Goal: Information Seeking & Learning: Learn about a topic

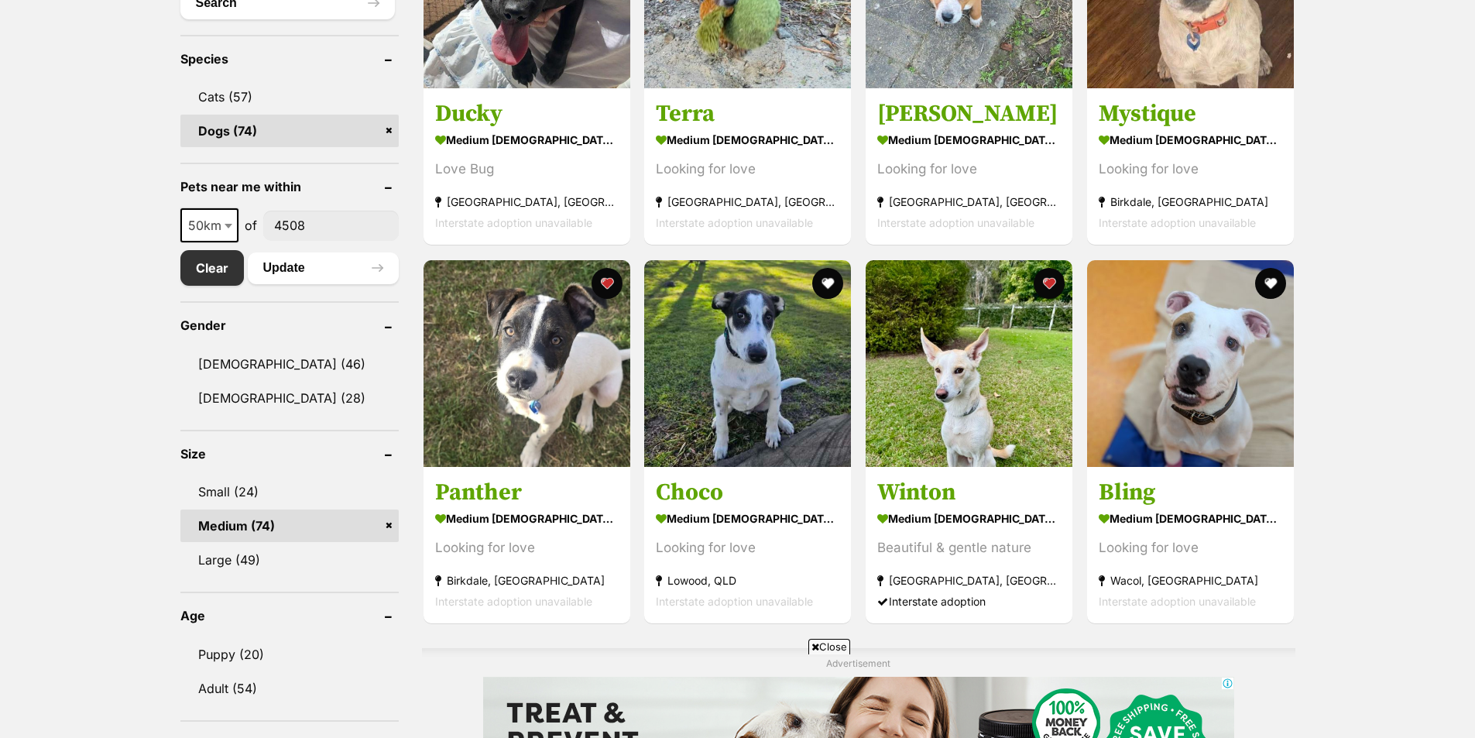
click at [226, 223] on span at bounding box center [229, 225] width 15 height 34
select select "100"
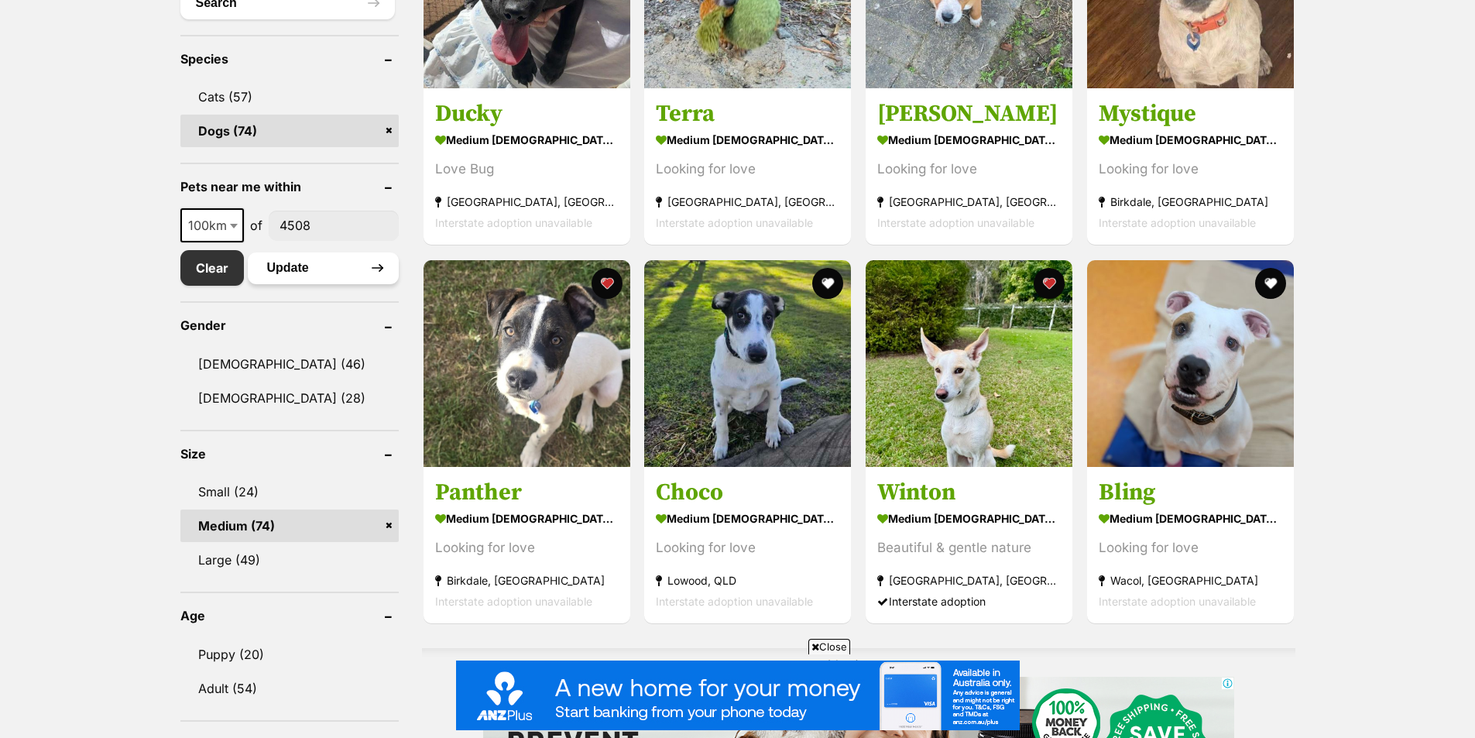
click at [310, 272] on button "Update" at bounding box center [323, 267] width 151 height 31
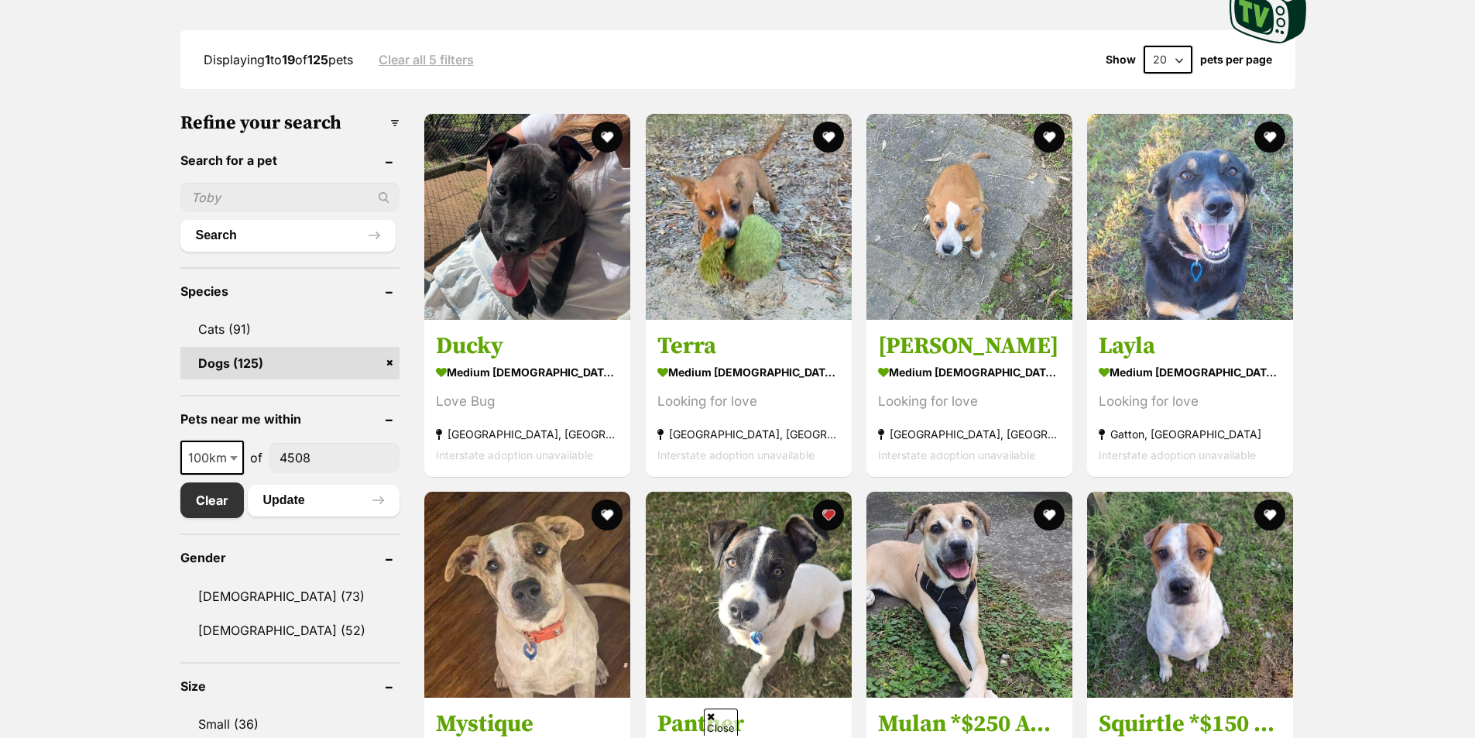
click at [228, 468] on span at bounding box center [235, 457] width 15 height 34
drag, startPoint x: 221, startPoint y: 574, endPoint x: 266, endPoint y: 547, distance: 52.7
select select "250"
click at [292, 499] on button "Update" at bounding box center [324, 500] width 152 height 31
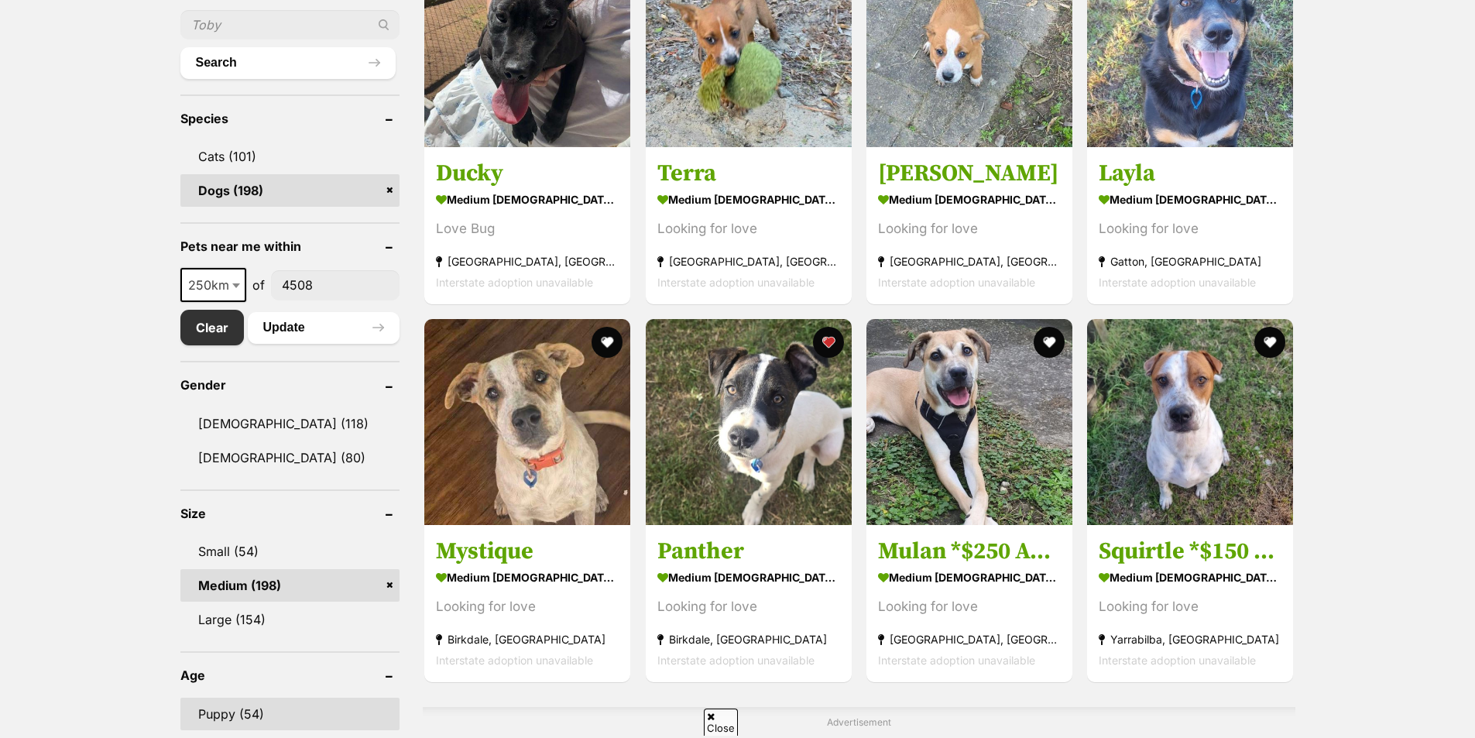
scroll to position [787, 0]
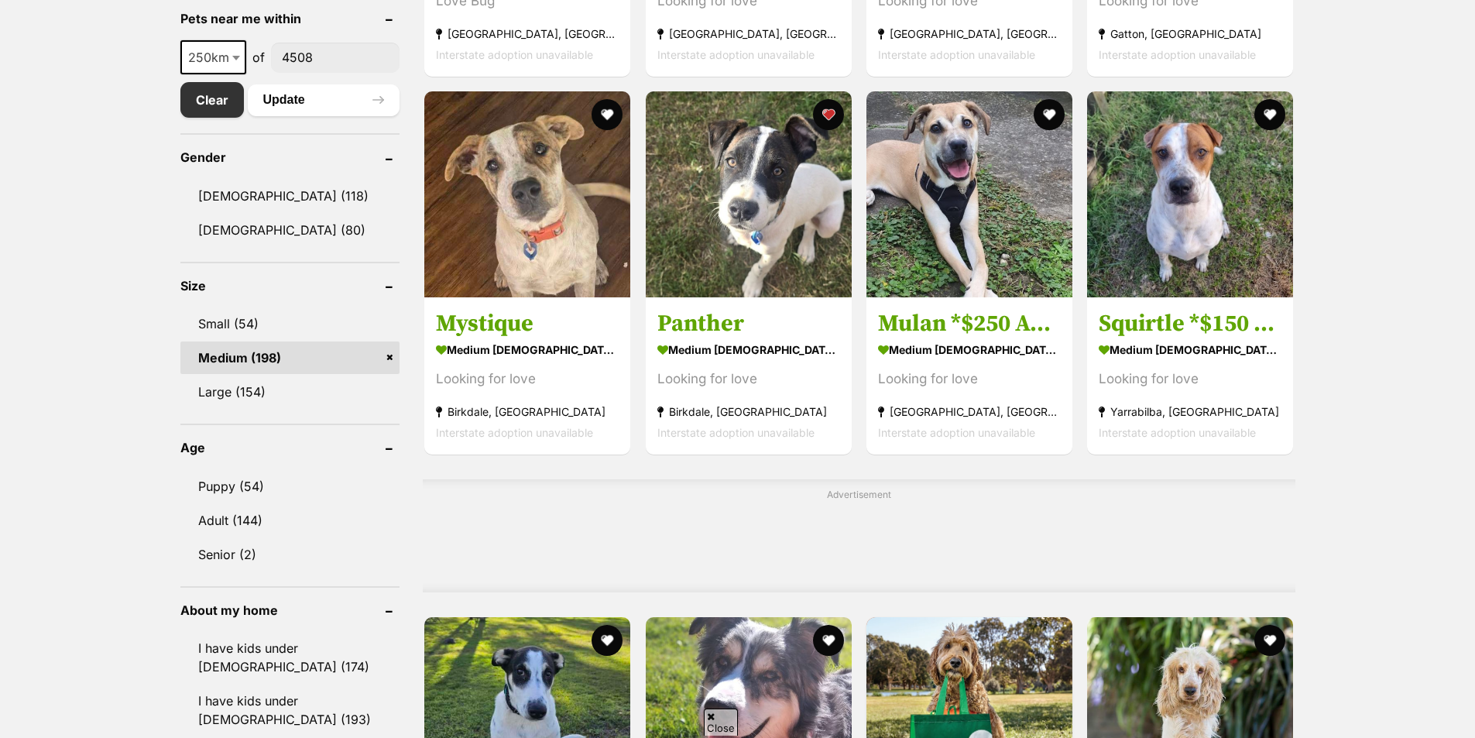
drag, startPoint x: 280, startPoint y: 328, endPoint x: 327, endPoint y: 455, distance: 135.5
click at [280, 328] on link "Small (54)" at bounding box center [290, 323] width 220 height 33
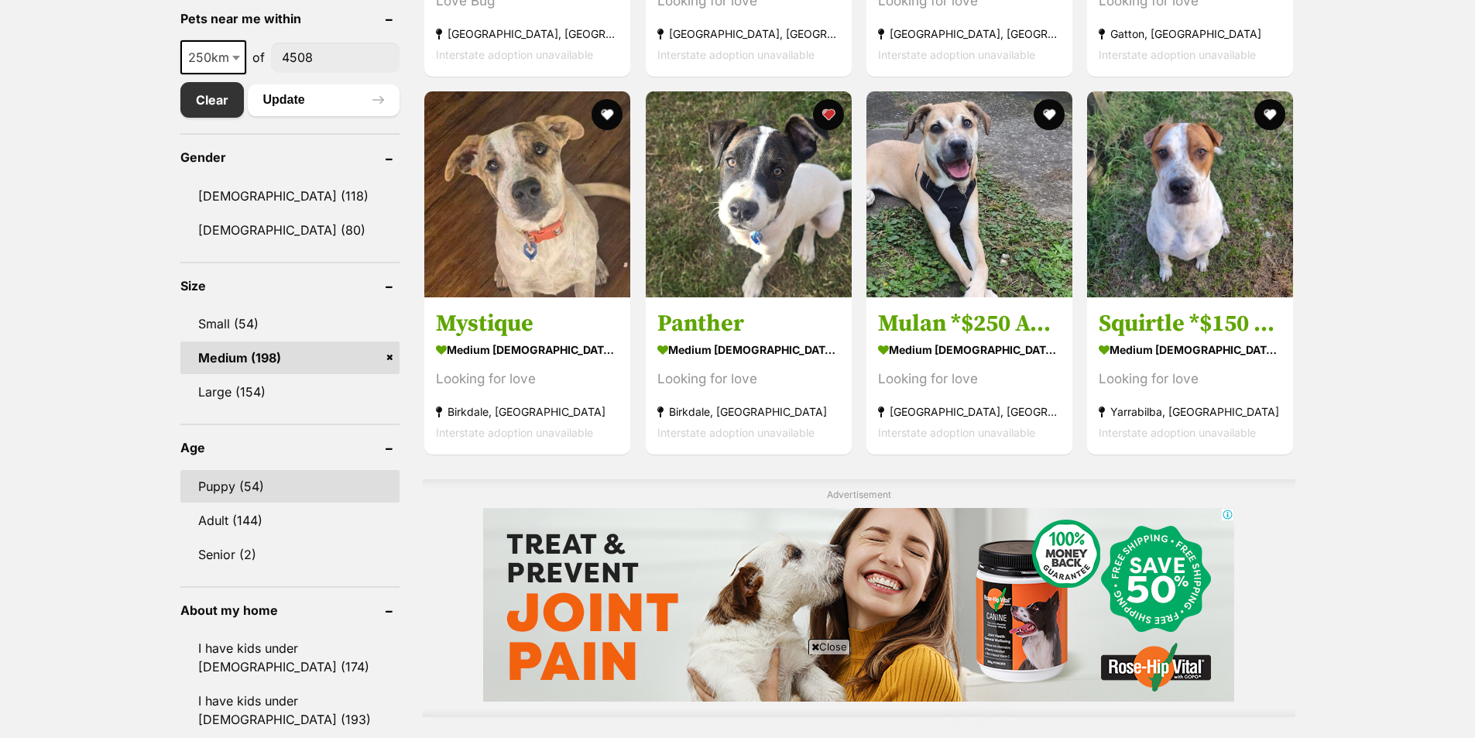
scroll to position [0, 0]
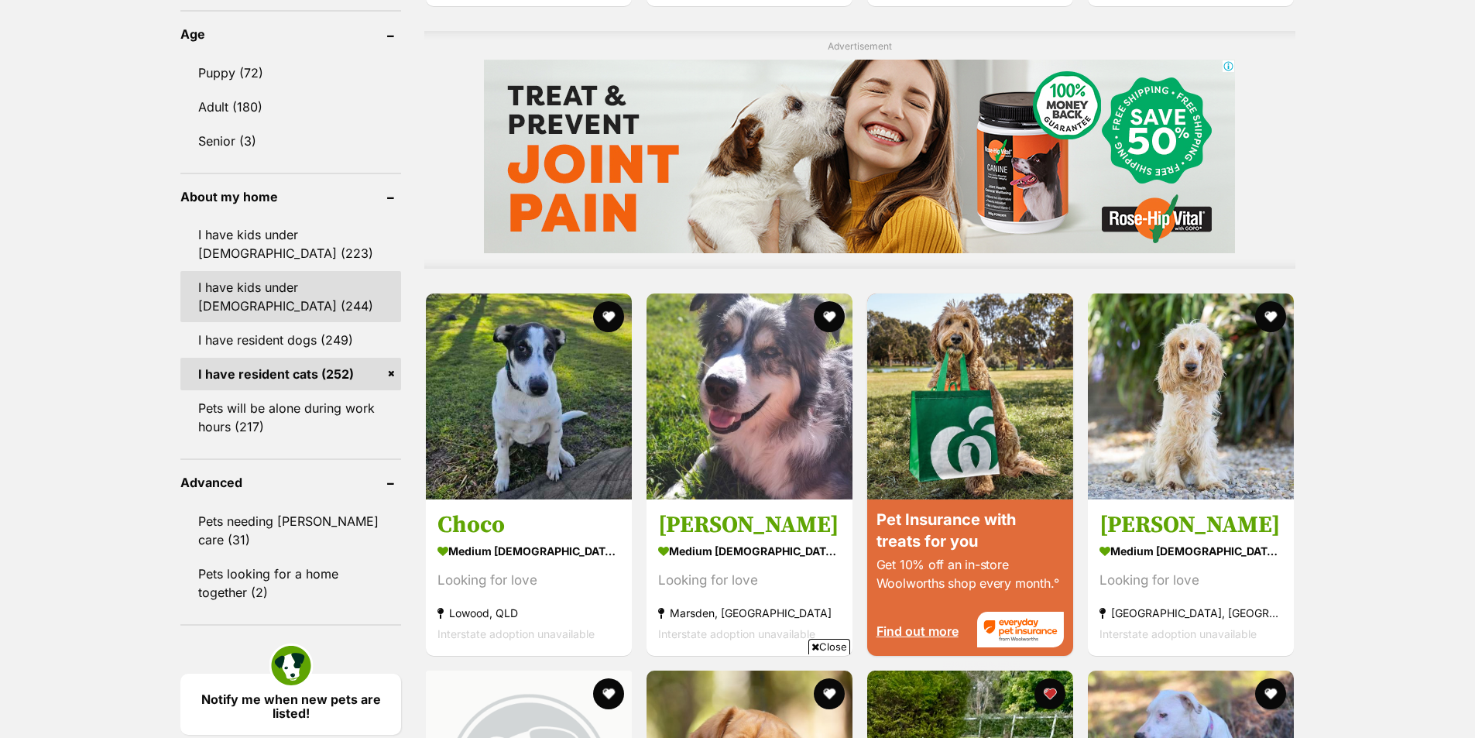
click at [272, 299] on link "I have kids under 12 years old (244)" at bounding box center [290, 296] width 221 height 51
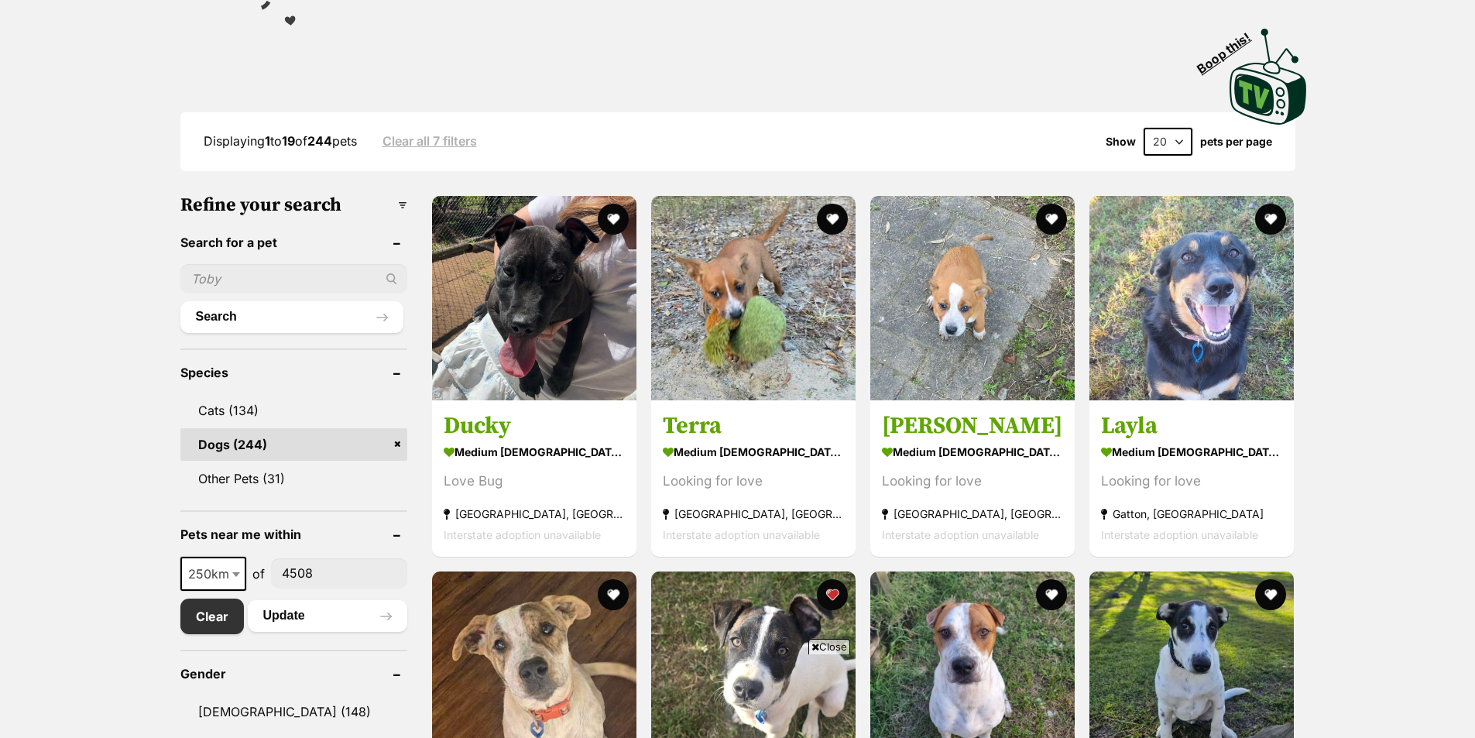
drag, startPoint x: 1180, startPoint y: 139, endPoint x: 1186, endPoint y: 153, distance: 15.2
click at [1185, 139] on select "20 40 60" at bounding box center [1167, 142] width 49 height 28
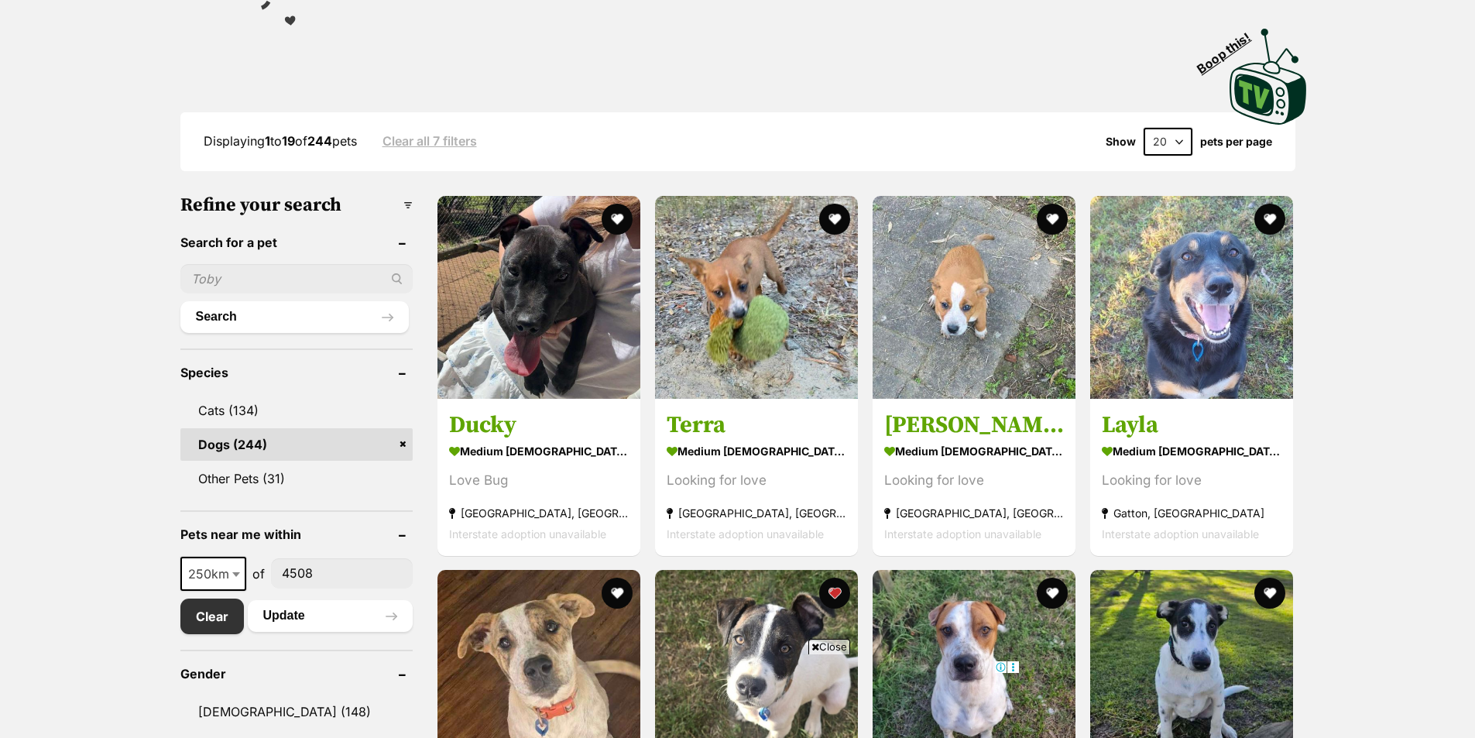
select select "60"
click at [1143, 128] on select "20 40 60" at bounding box center [1167, 142] width 49 height 28
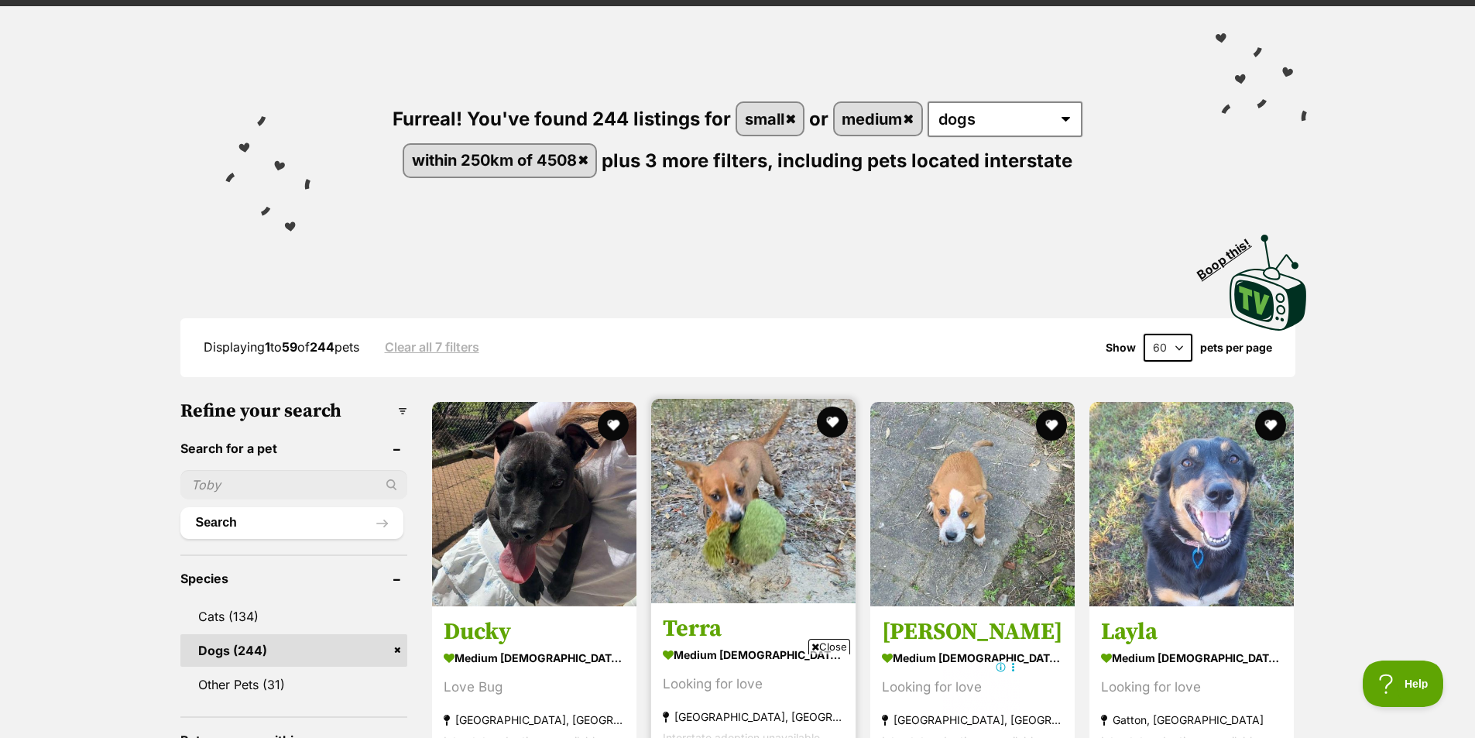
scroll to position [310, 0]
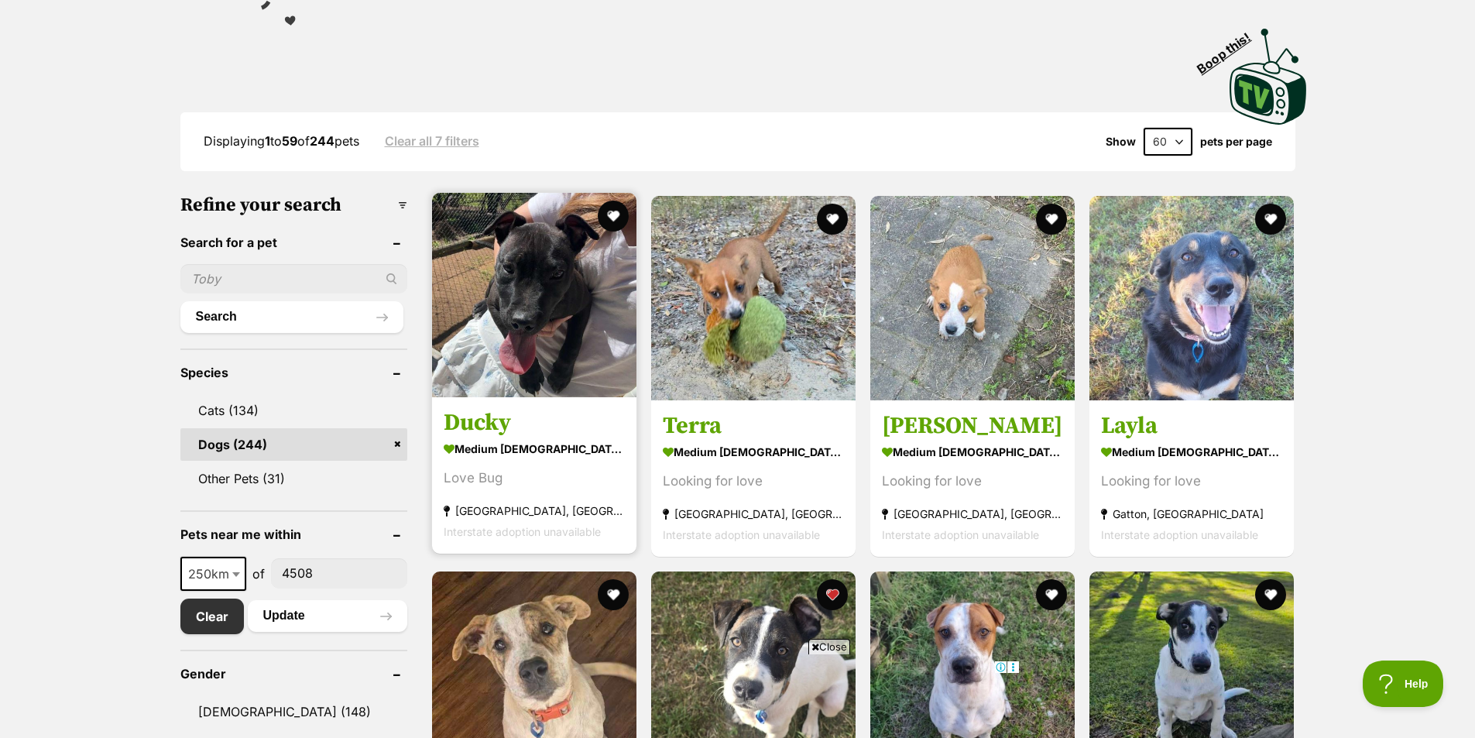
click at [540, 320] on img at bounding box center [534, 295] width 204 height 204
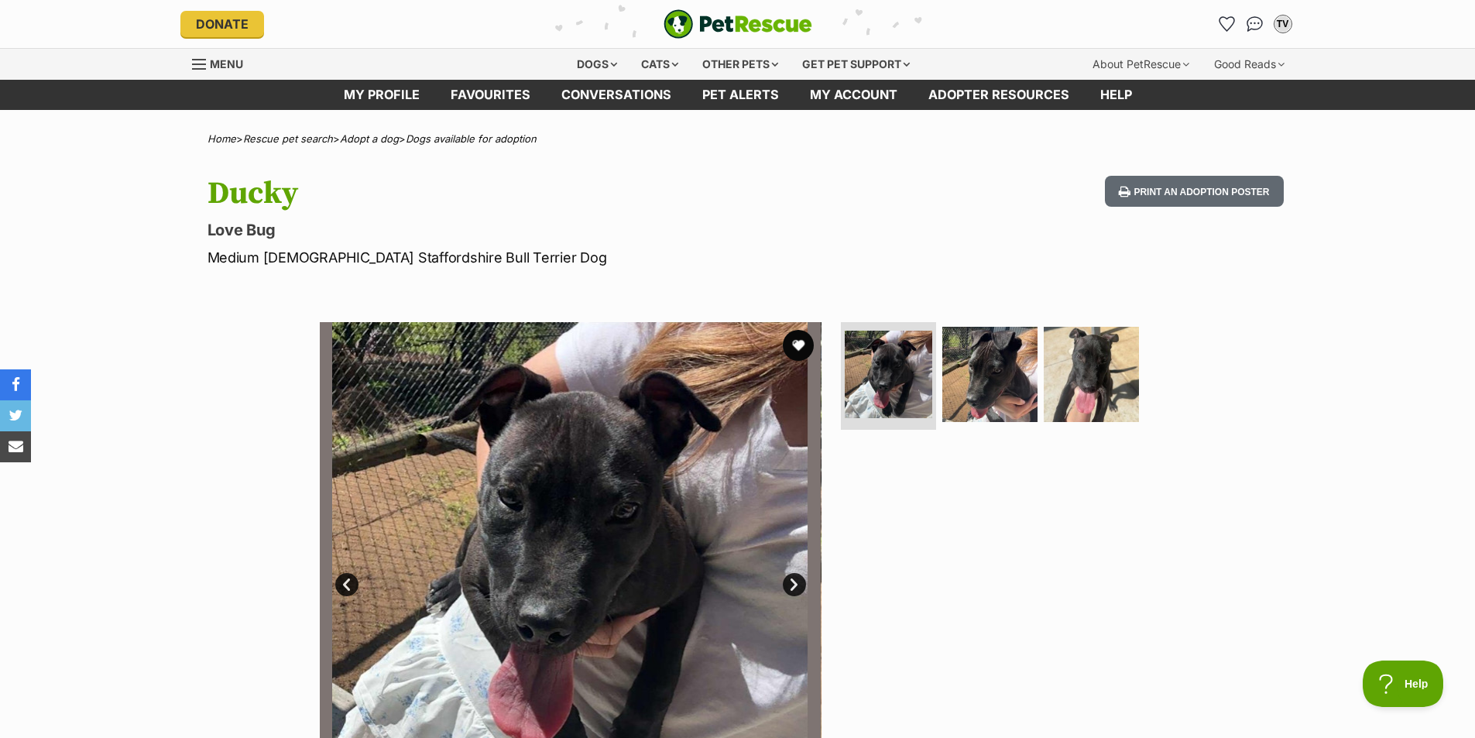
click at [793, 586] on link "Next" at bounding box center [794, 584] width 23 height 23
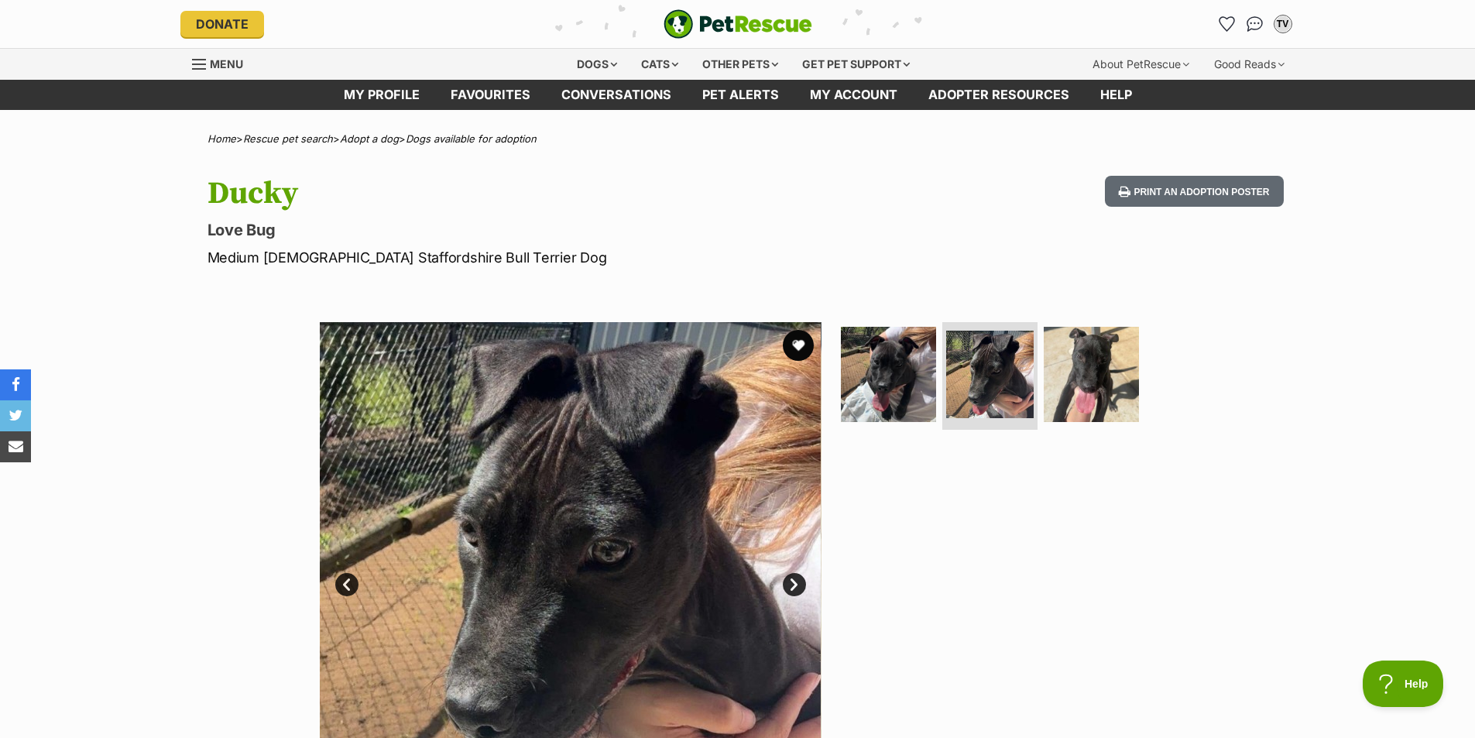
click at [793, 581] on link "Next" at bounding box center [794, 584] width 23 height 23
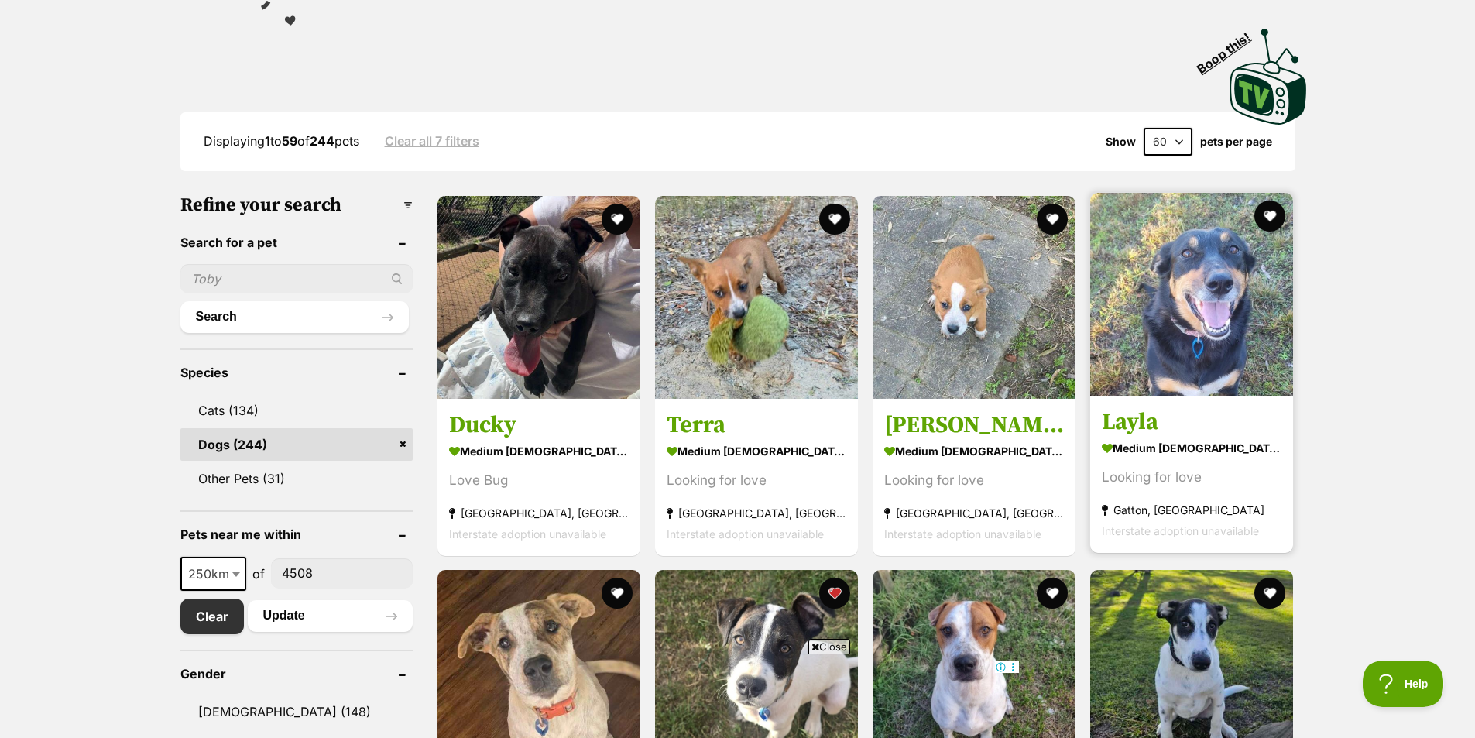
click at [1207, 339] on img at bounding box center [1191, 294] width 203 height 203
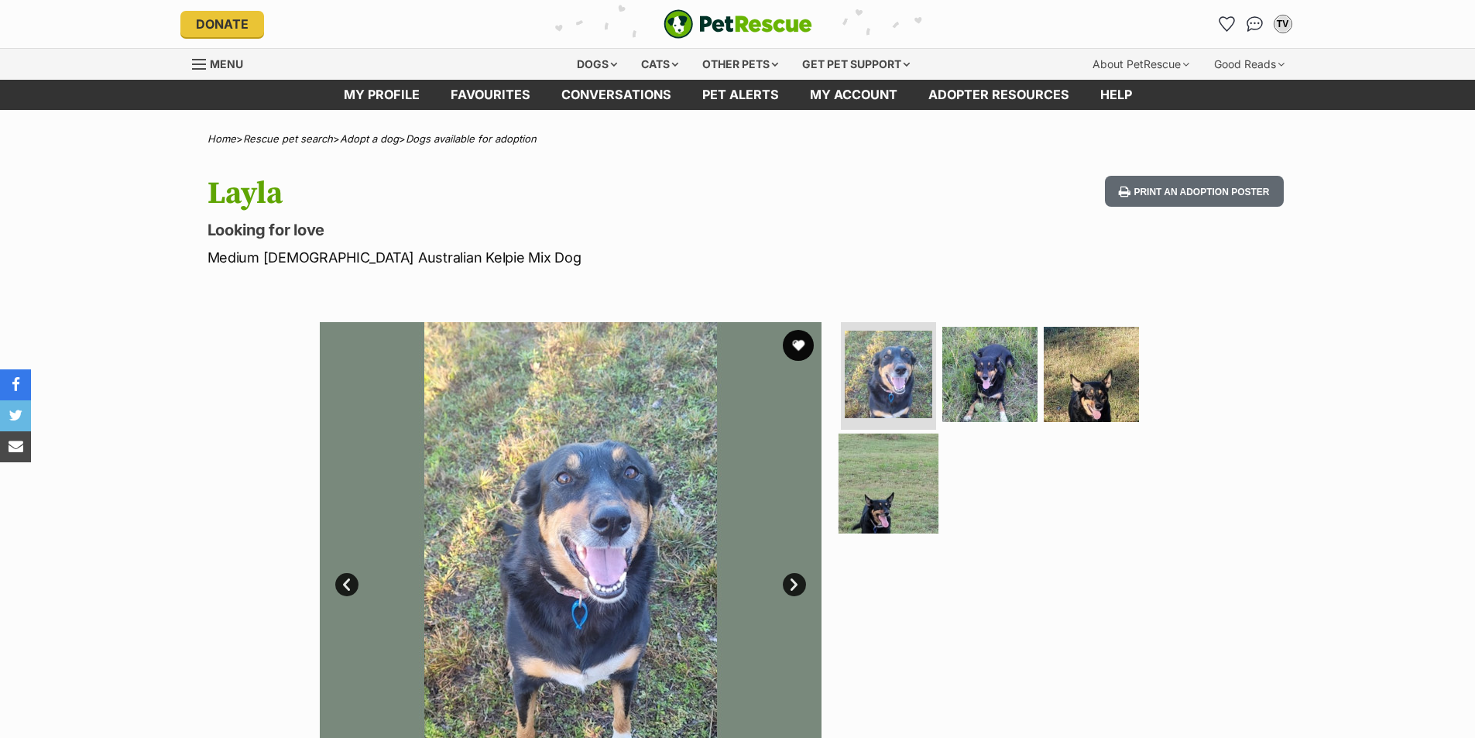
click at [896, 490] on img at bounding box center [888, 484] width 100 height 100
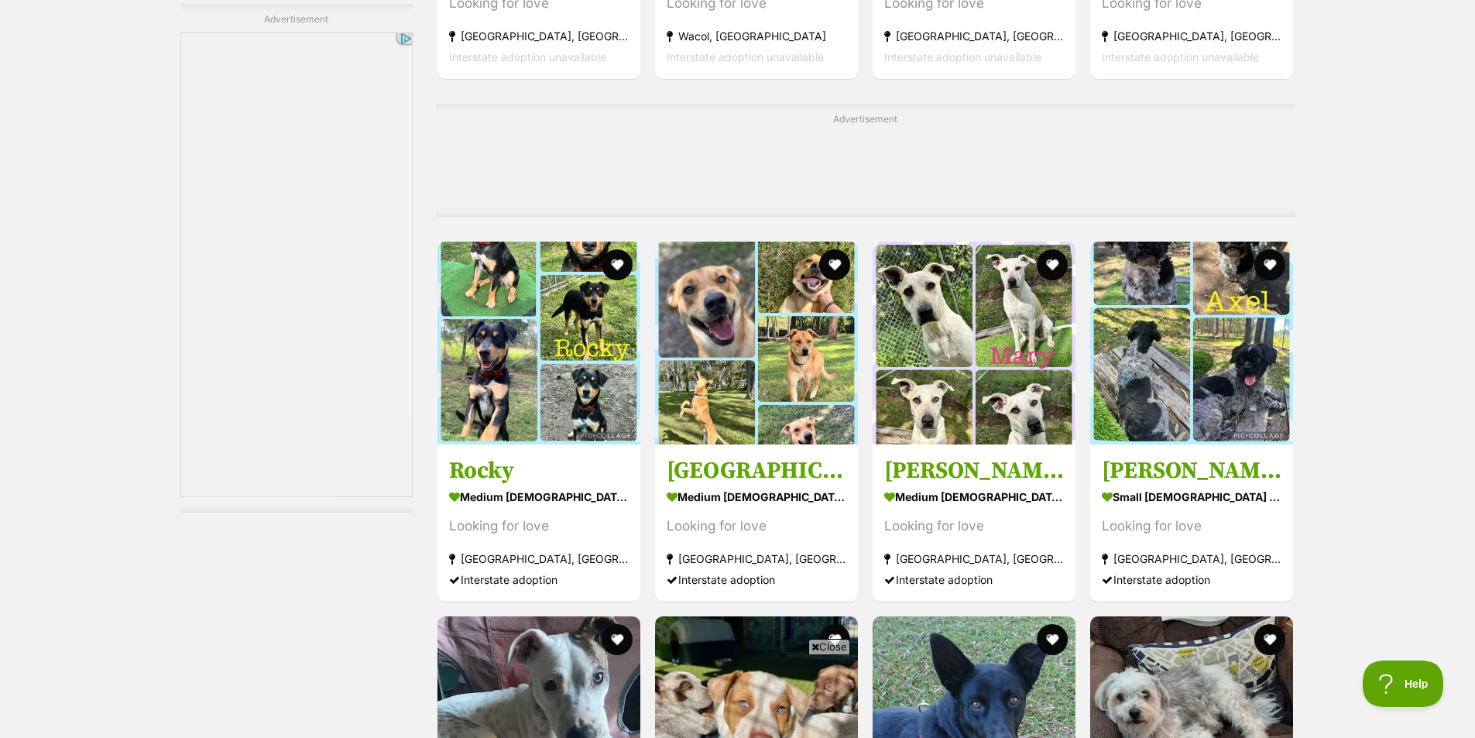
scroll to position [3019, 0]
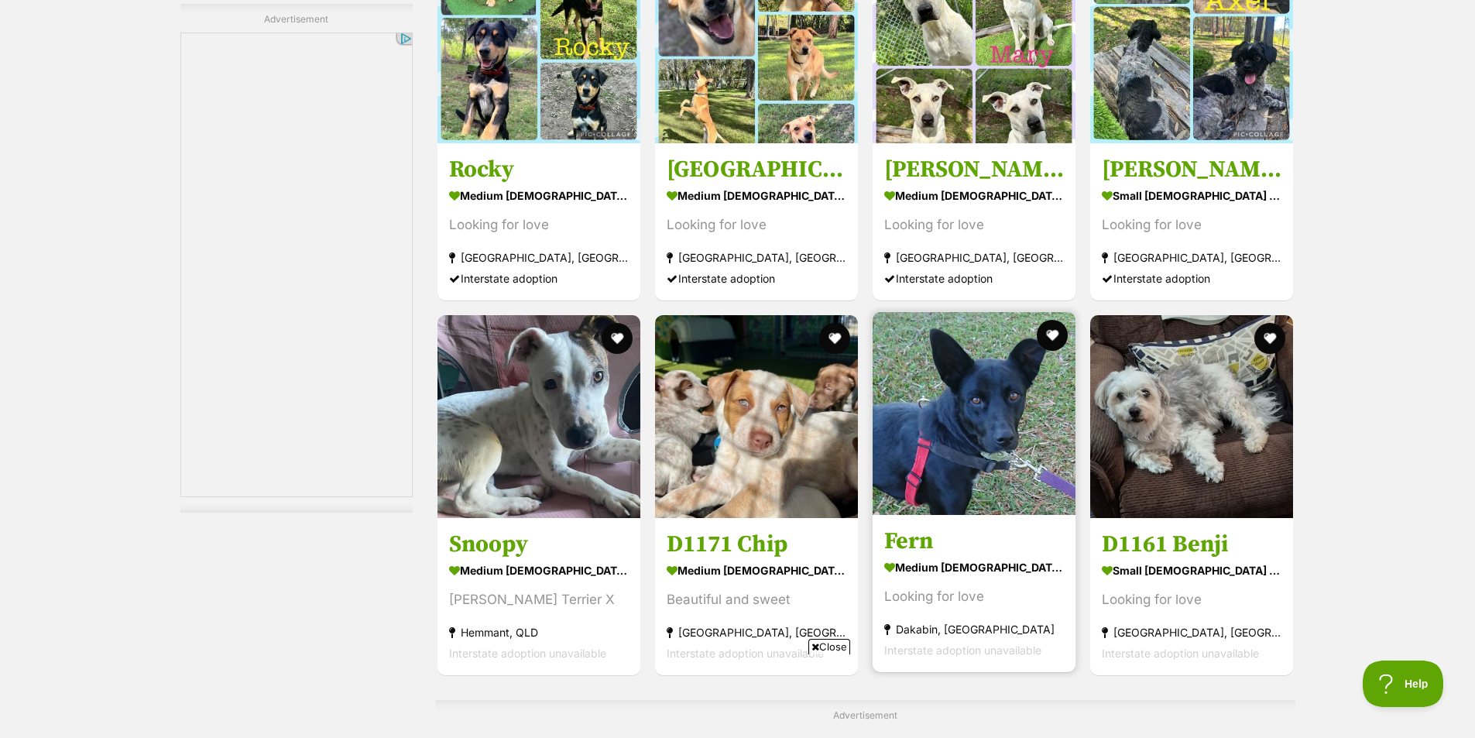
click at [968, 448] on img at bounding box center [973, 413] width 203 height 203
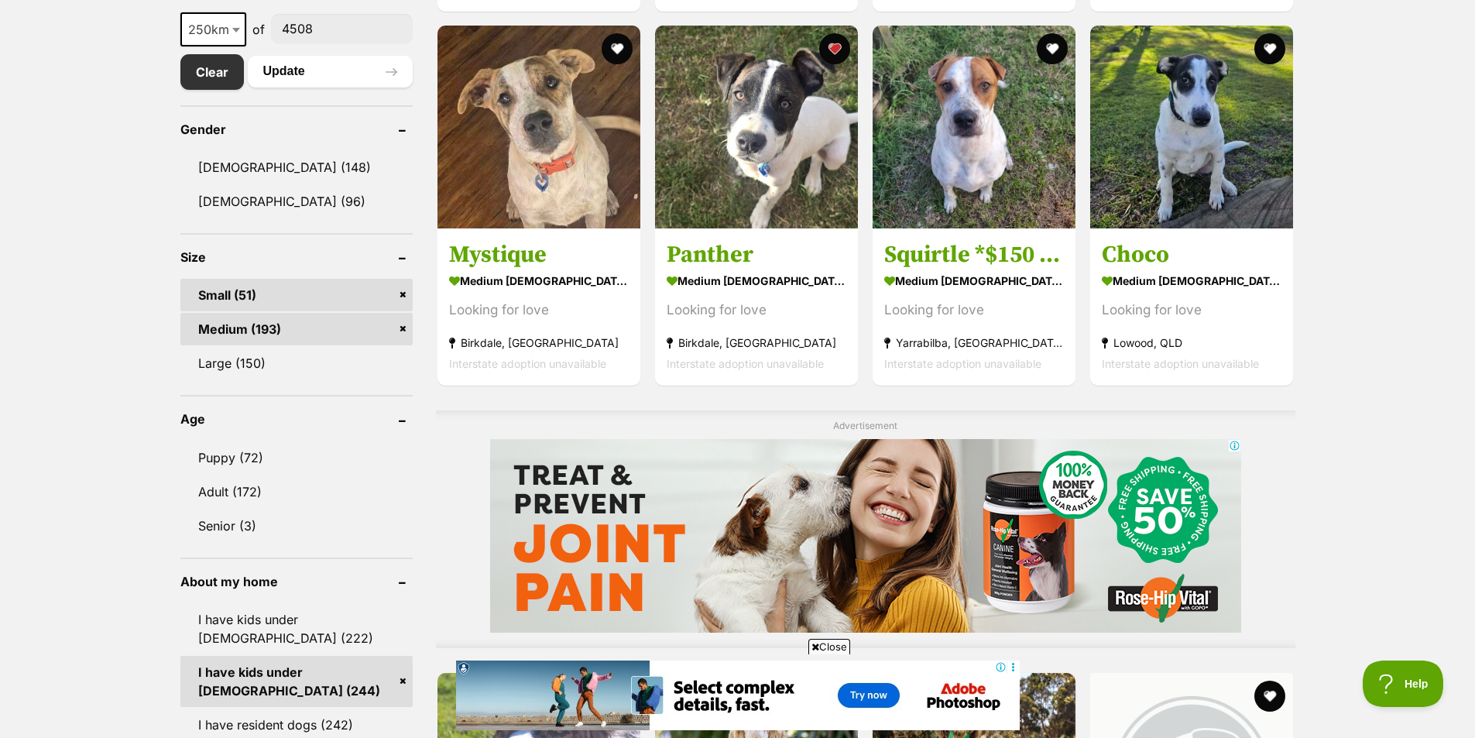
scroll to position [852, 0]
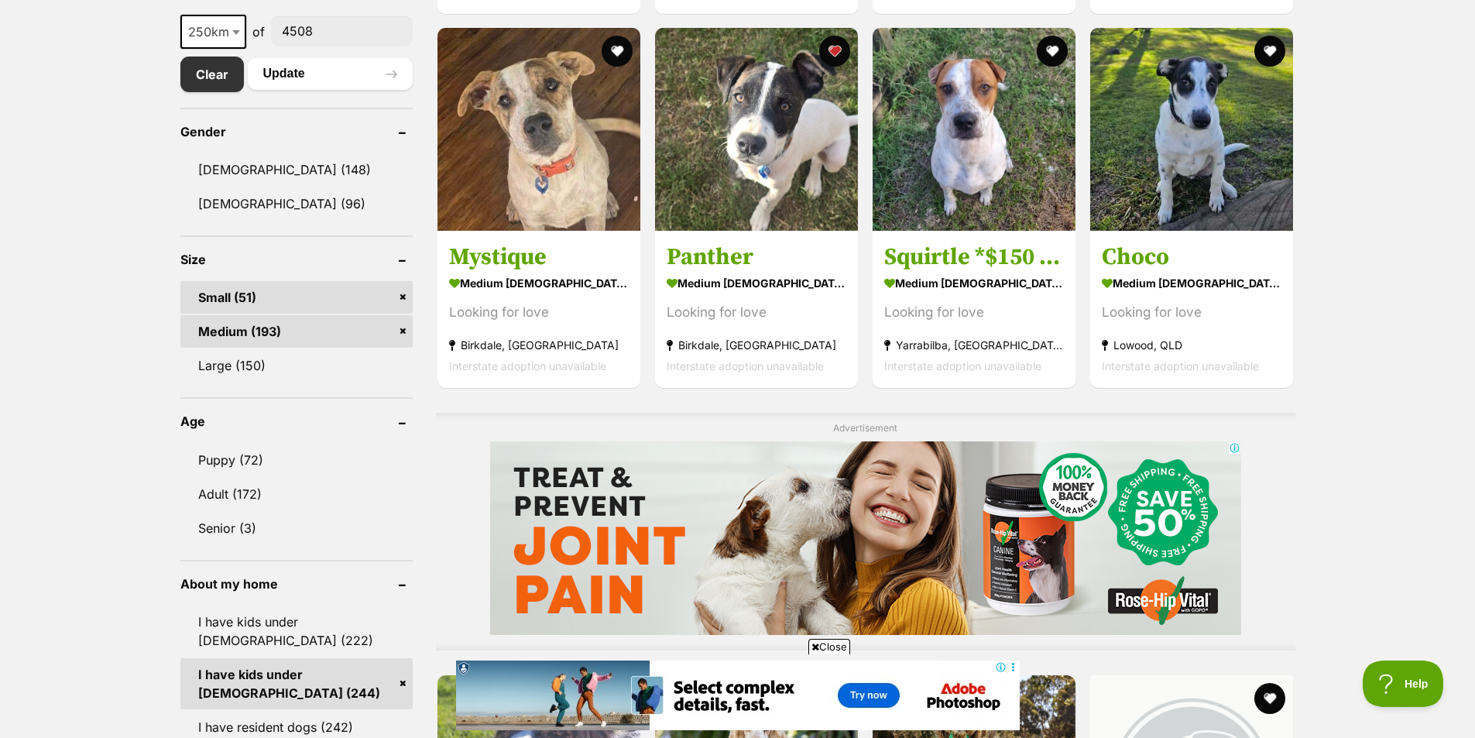
click at [266, 325] on link "Medium (193)" at bounding box center [296, 331] width 232 height 33
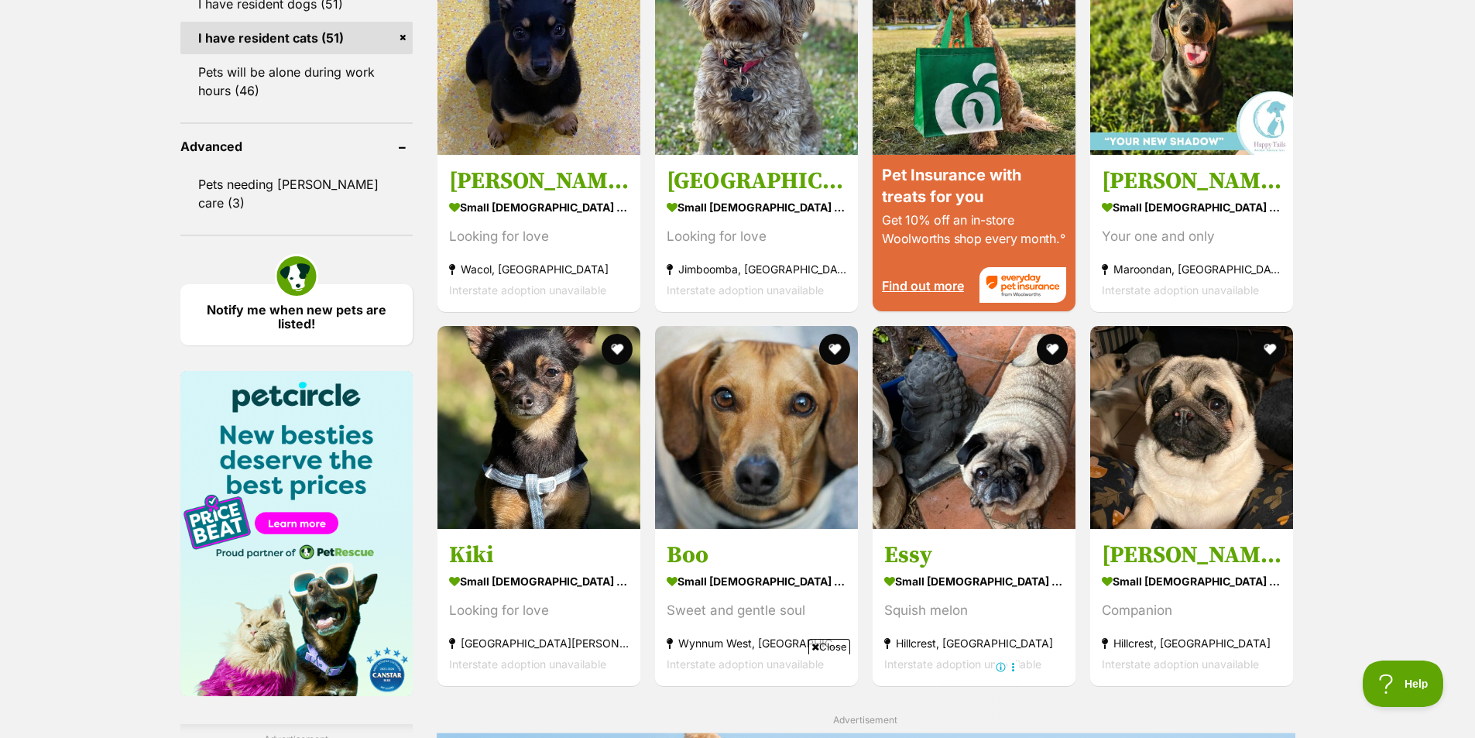
scroll to position [1780, 0]
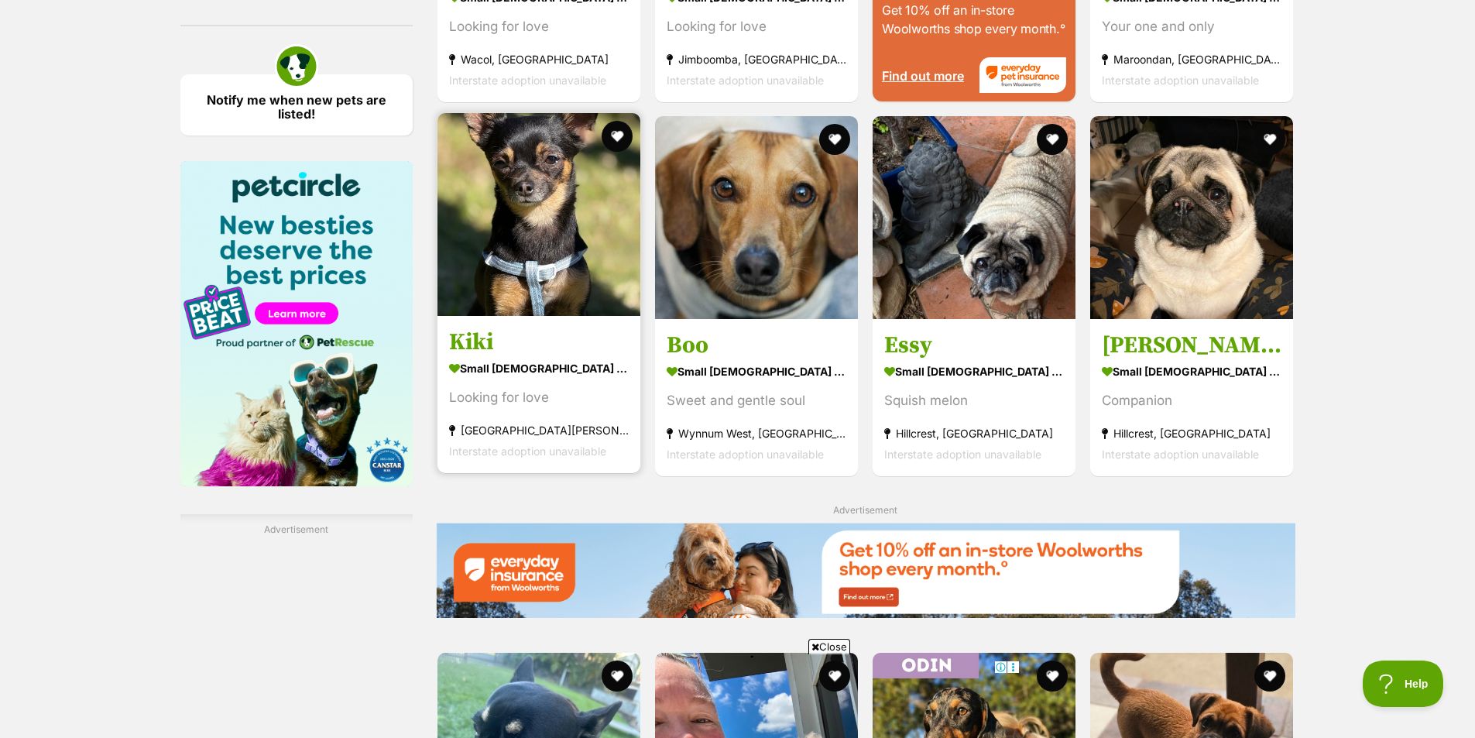
click at [503, 248] on img at bounding box center [538, 214] width 203 height 203
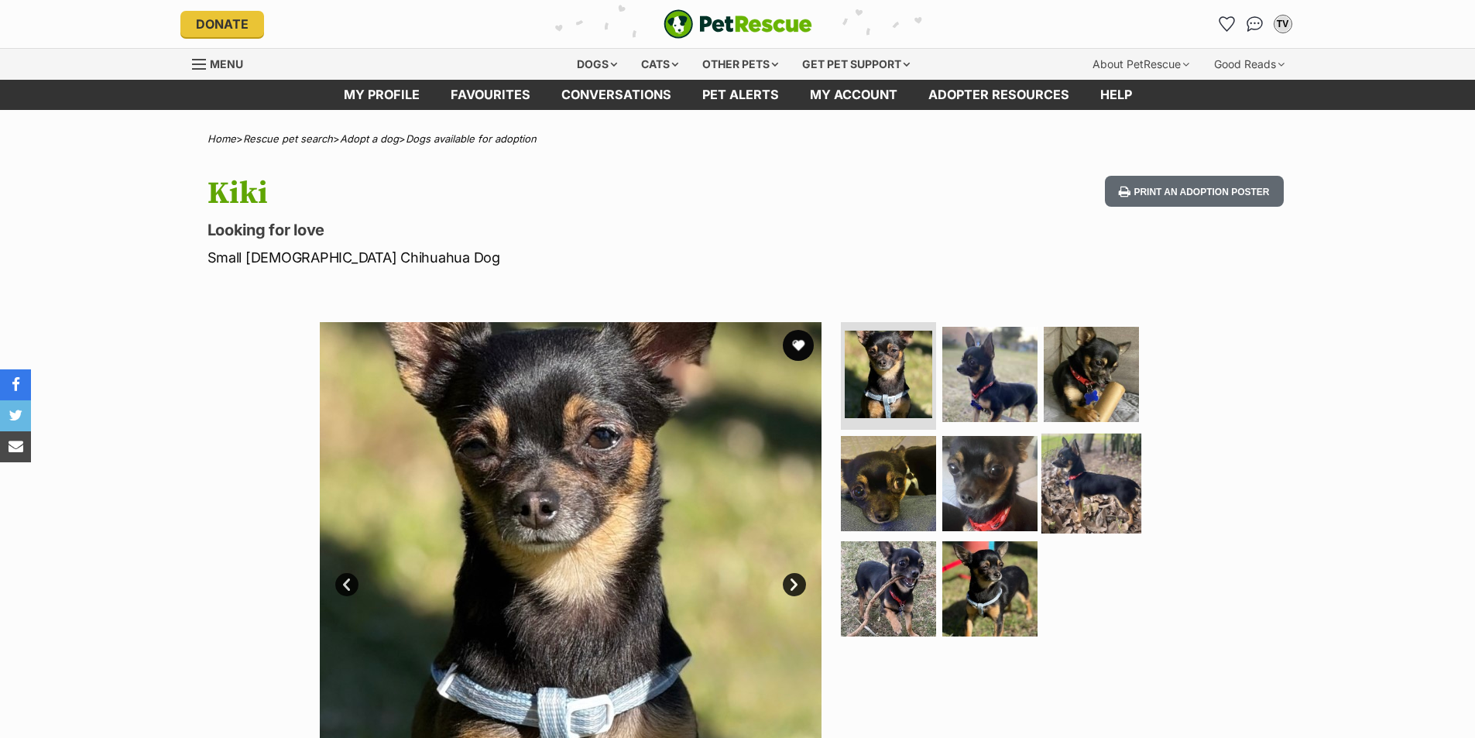
click at [1067, 478] on img at bounding box center [1091, 484] width 100 height 100
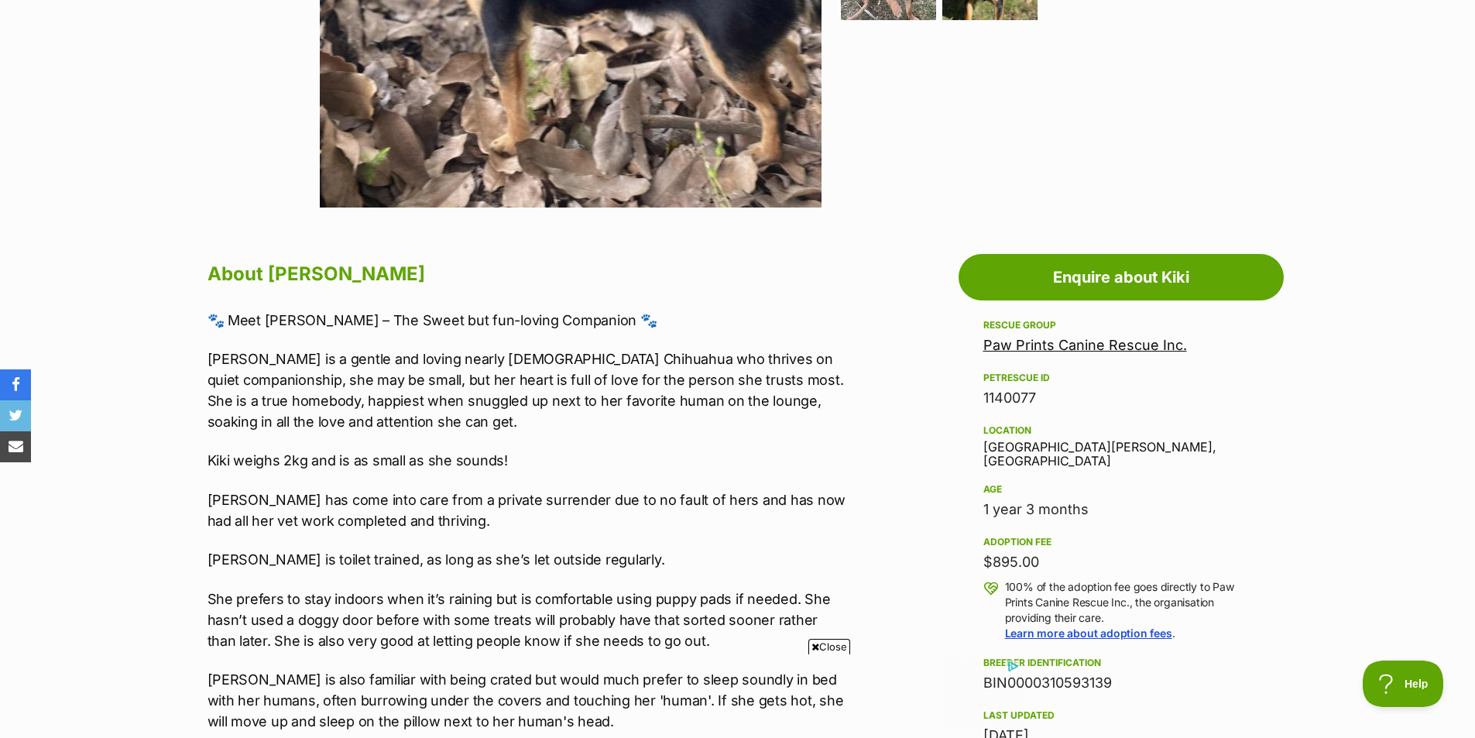
scroll to position [232, 0]
